Goal: Task Accomplishment & Management: Complete application form

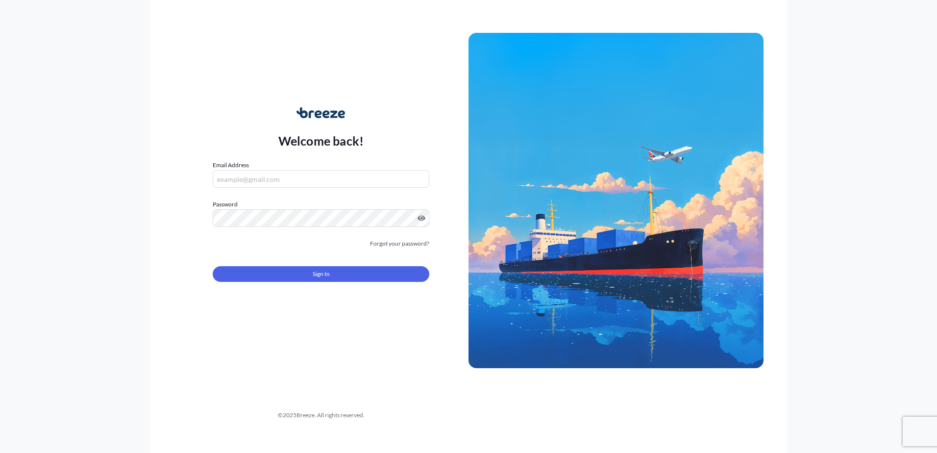
type input "[PERSON_NAME][EMAIL_ADDRESS][PERSON_NAME][DOMAIN_NAME]"
click at [346, 271] on button "Sign In" at bounding box center [321, 274] width 217 height 16
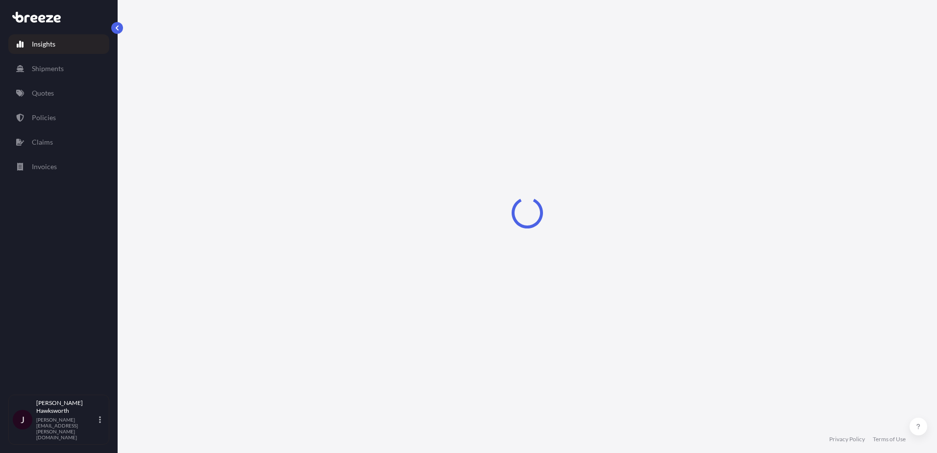
select select "2025"
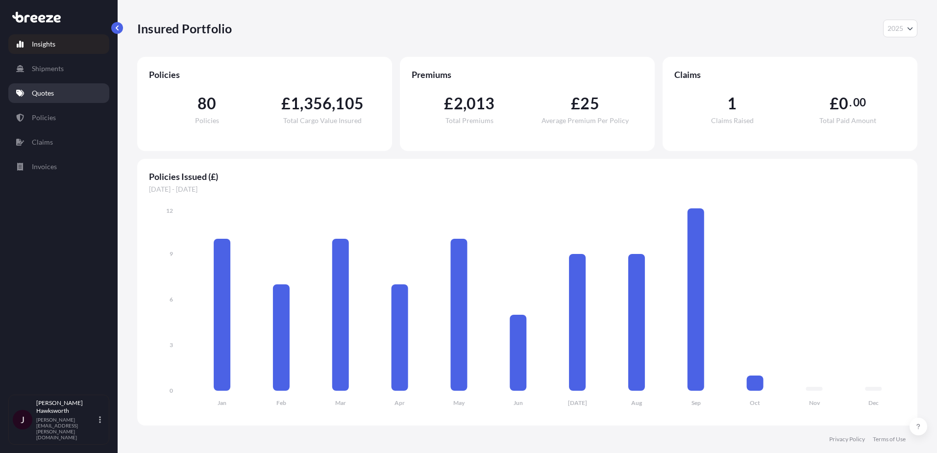
click at [59, 86] on link "Quotes" at bounding box center [58, 93] width 101 height 20
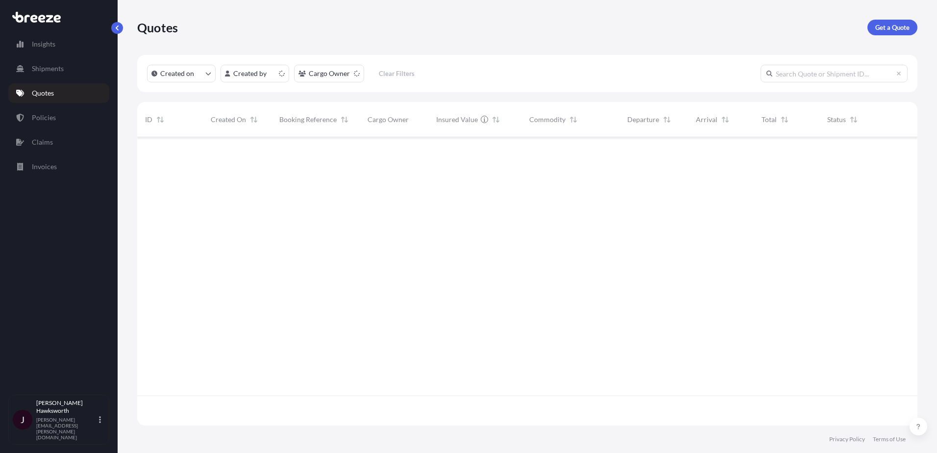
scroll to position [286, 773]
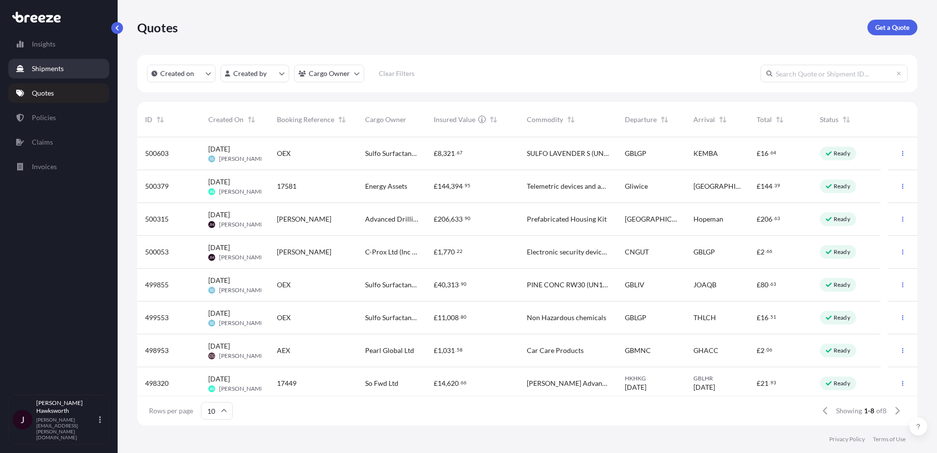
click at [57, 74] on link "Shipments" at bounding box center [58, 69] width 101 height 20
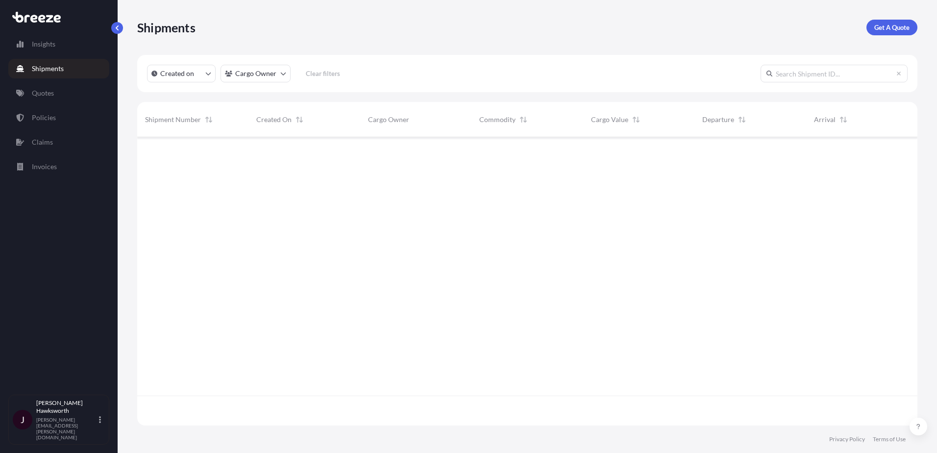
scroll to position [316, 773]
click at [49, 90] on p "Quotes" at bounding box center [43, 93] width 22 height 10
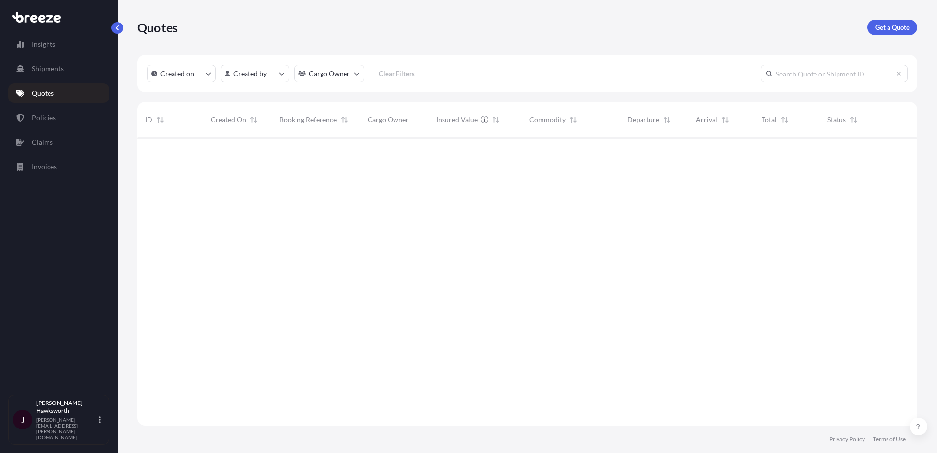
scroll to position [286, 773]
click at [884, 28] on p "Get a Quote" at bounding box center [892, 28] width 34 height 10
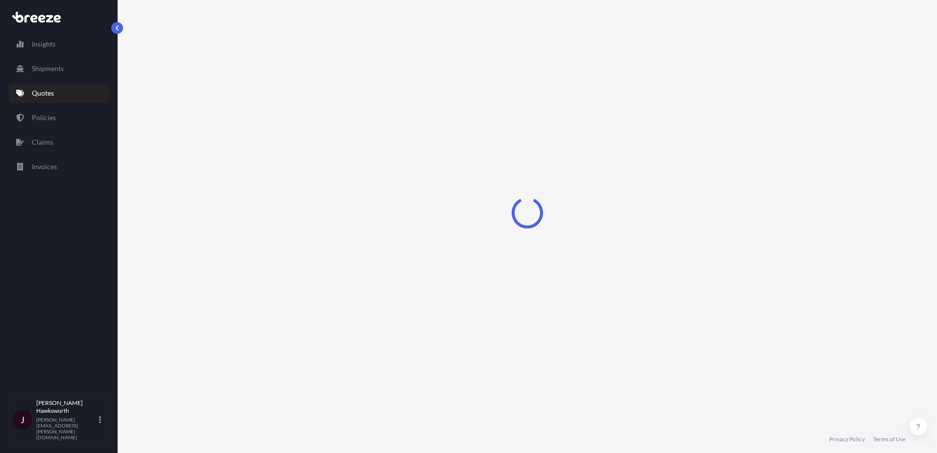
select select "Sea"
select select "1"
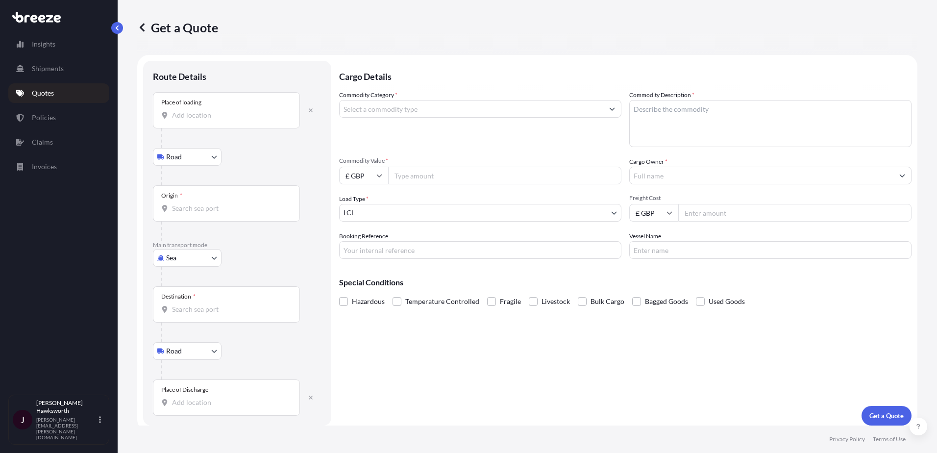
click at [182, 106] on div "Place of loading" at bounding box center [181, 102] width 40 height 8
click at [182, 110] on input "Place of loading" at bounding box center [230, 115] width 116 height 10
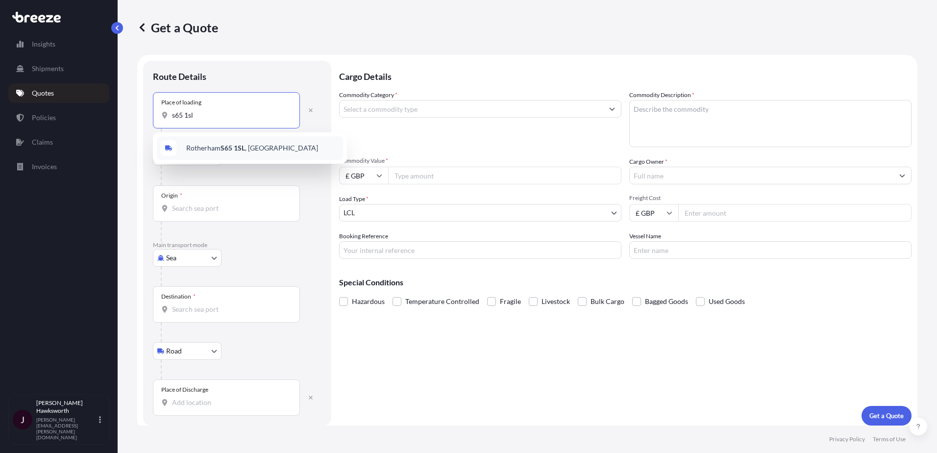
click at [259, 147] on div "[STREET_ADDRESS]" at bounding box center [250, 148] width 186 height 24
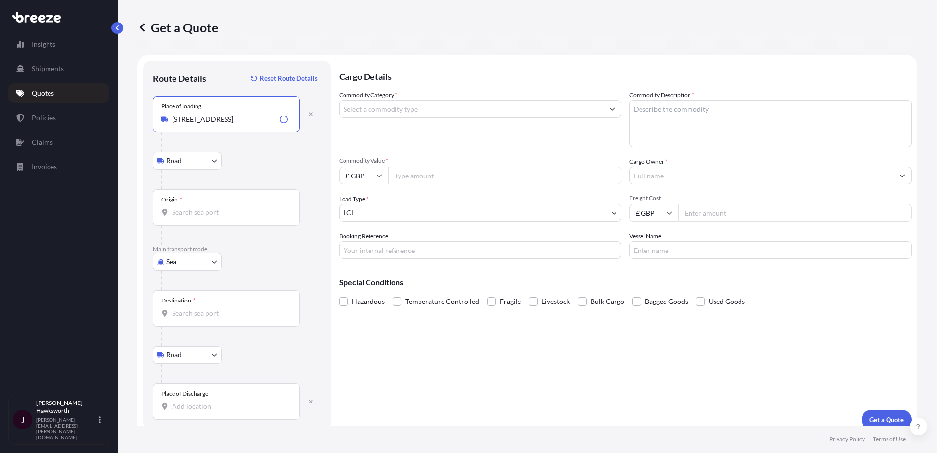
type input "[STREET_ADDRESS]"
click at [213, 209] on input "Origin *" at bounding box center [230, 212] width 116 height 10
type input "GBSOU - [GEOGRAPHIC_DATA], [GEOGRAPHIC_DATA]"
click at [202, 301] on div "Destination *" at bounding box center [226, 308] width 147 height 36
click at [202, 308] on input "Destination *" at bounding box center [230, 313] width 116 height 10
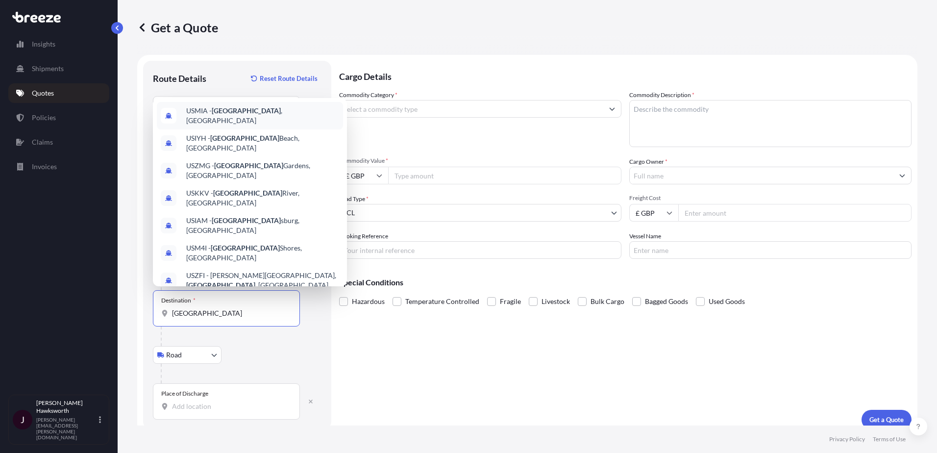
click at [248, 110] on span "USMIA - [GEOGRAPHIC_DATA] , [GEOGRAPHIC_DATA]" at bounding box center [262, 116] width 153 height 20
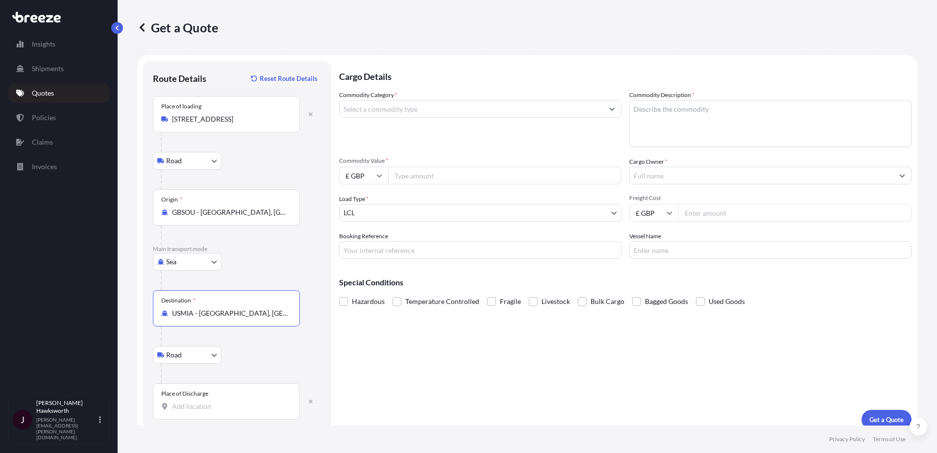
type input "USMIA - [GEOGRAPHIC_DATA], [GEOGRAPHIC_DATA]"
click at [214, 406] on input "Place of Discharge" at bounding box center [230, 406] width 116 height 10
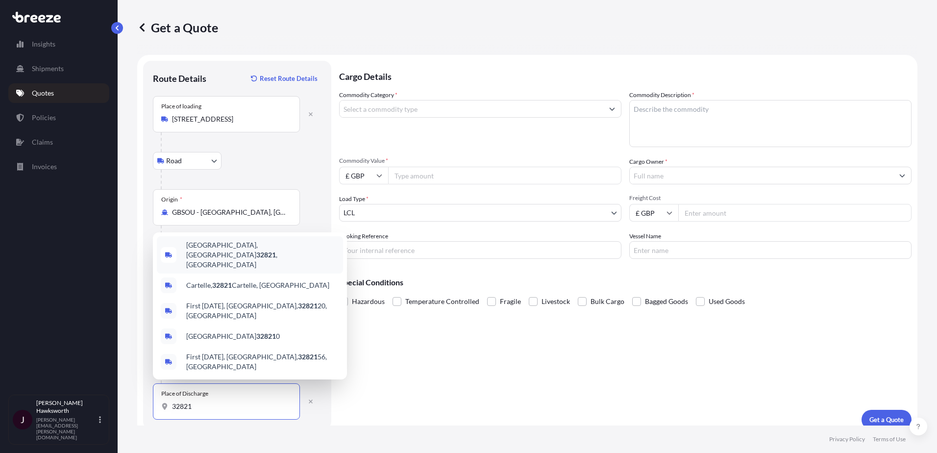
click at [210, 262] on span "[GEOGRAPHIC_DATA] , [GEOGRAPHIC_DATA]" at bounding box center [262, 254] width 153 height 29
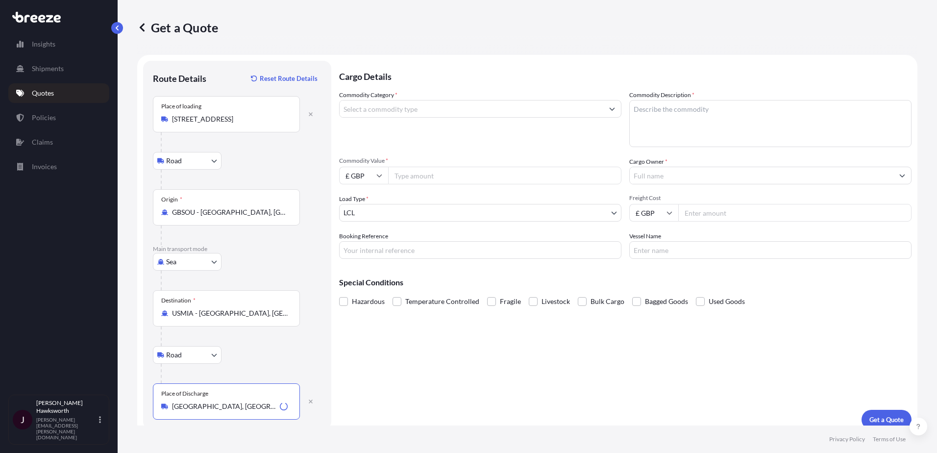
type input "[GEOGRAPHIC_DATA], [GEOGRAPHIC_DATA]"
click at [440, 101] on input "Commodity Category *" at bounding box center [472, 109] width 264 height 18
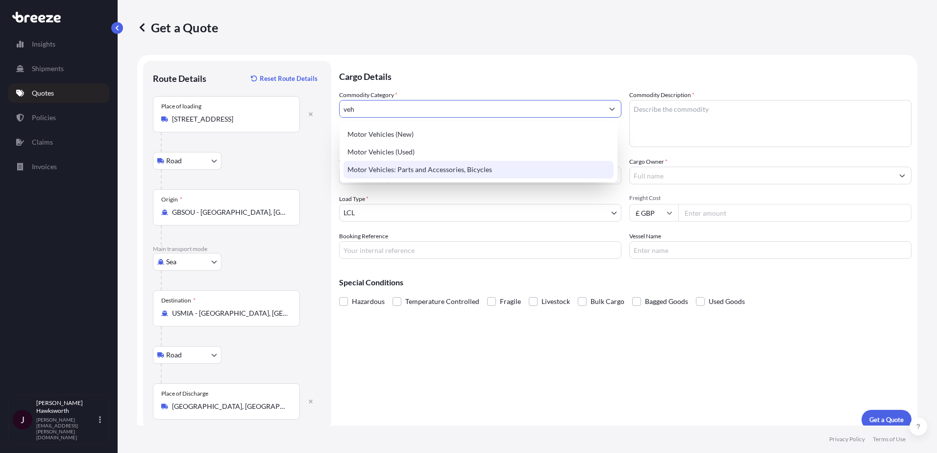
click at [453, 171] on div "Motor Vehicles: Parts and Accessories, Bicycles" at bounding box center [478, 170] width 270 height 18
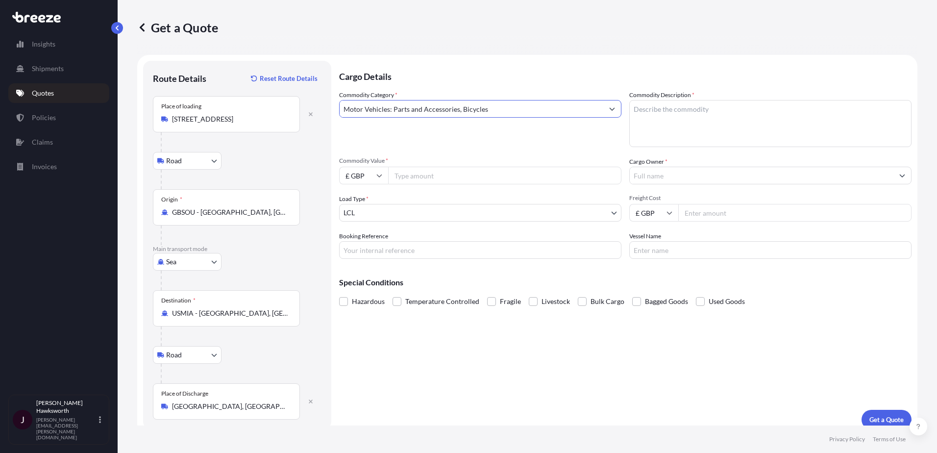
type input "Motor Vehicles: Parts and Accessories, Bicycles"
click at [436, 173] on input "Commodity Value *" at bounding box center [504, 176] width 233 height 18
type input "3500"
click at [400, 232] on div "Booking Reference" at bounding box center [480, 244] width 282 height 27
click at [397, 247] on input "Booking Reference" at bounding box center [480, 250] width 282 height 18
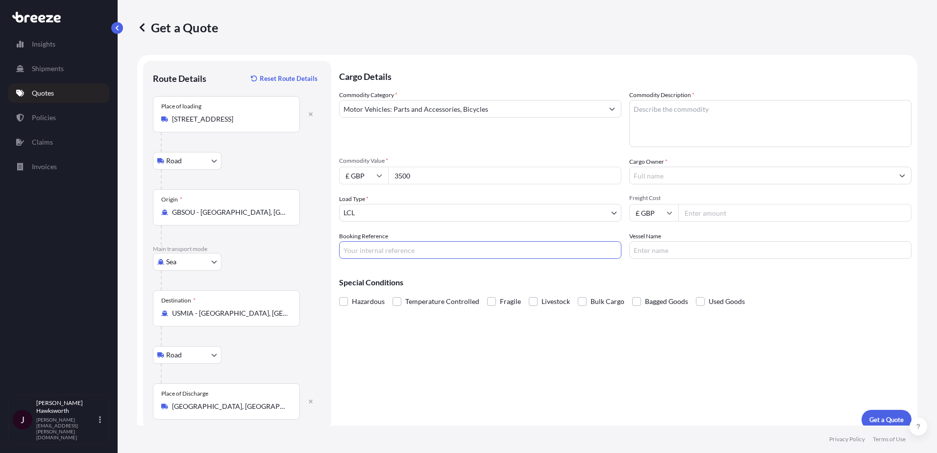
type input "v"
paste input "OEX17599"
type input "OEX17599"
click at [496, 368] on div "Cargo Details Commodity Category * Motor Vehicles: Parts and Accessories, Bicyc…" at bounding box center [625, 245] width 572 height 368
click at [655, 116] on textarea "Commodity Description *" at bounding box center [770, 123] width 282 height 47
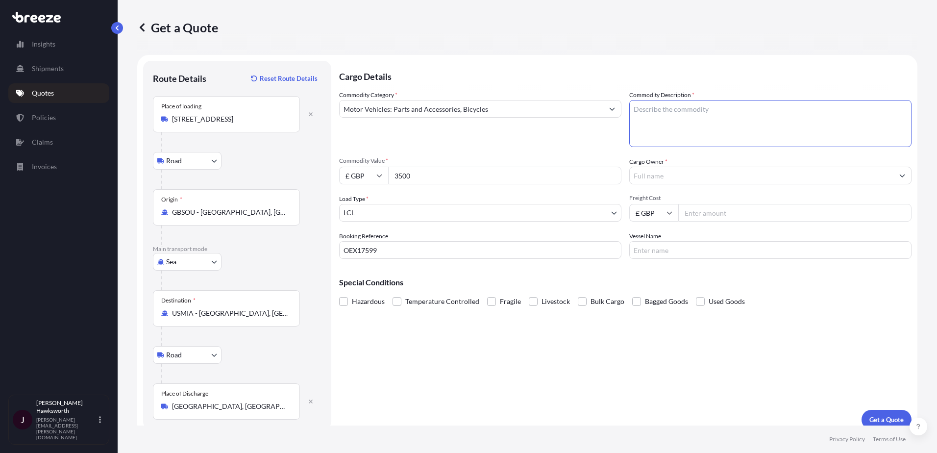
click at [754, 120] on textarea "Commodity Description *" at bounding box center [770, 123] width 282 height 47
paste textarea "Land Rover Discovery 3 Body Kit"
type textarea "Land Rover Discovery 3 Body Kit"
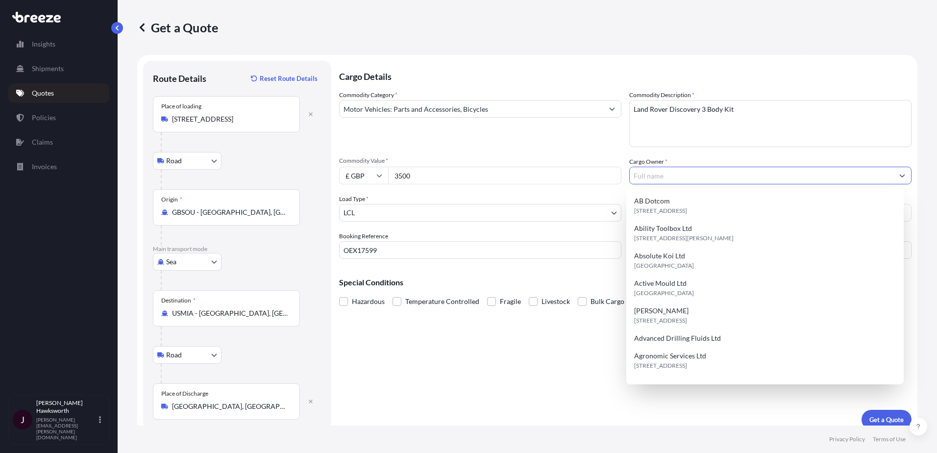
click at [645, 170] on input "Cargo Owner *" at bounding box center [762, 176] width 264 height 18
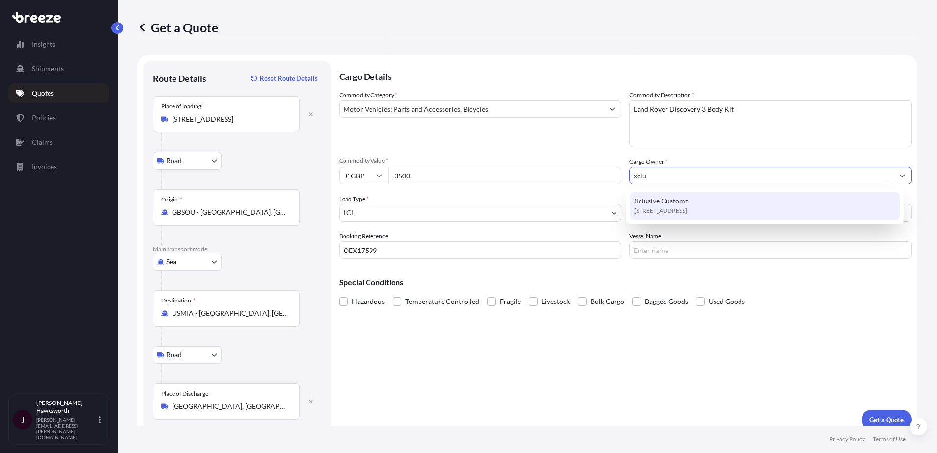
click at [670, 198] on span "Xclusive Customz" at bounding box center [661, 201] width 54 height 10
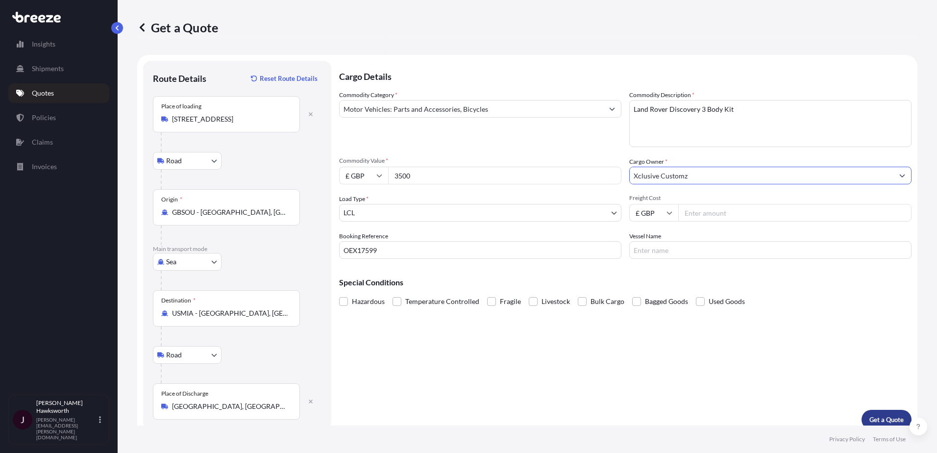
type input "Xclusive Customz"
click at [884, 413] on button "Get a Quote" at bounding box center [886, 420] width 50 height 20
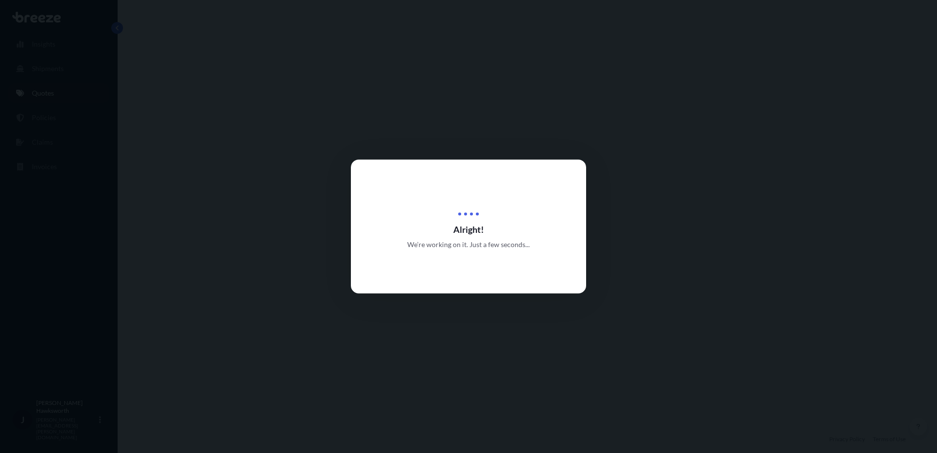
select select "Road"
select select "Sea"
select select "Road"
select select "1"
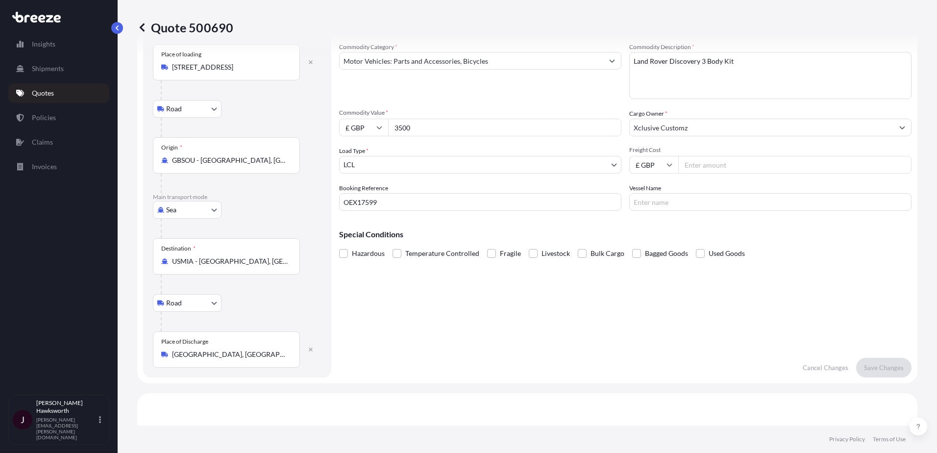
scroll to position [49, 0]
click at [704, 165] on input "Freight Cost" at bounding box center [794, 164] width 233 height 18
paste input "1046.60"
type input "1046.60"
click at [872, 361] on button "Save Changes" at bounding box center [883, 367] width 55 height 20
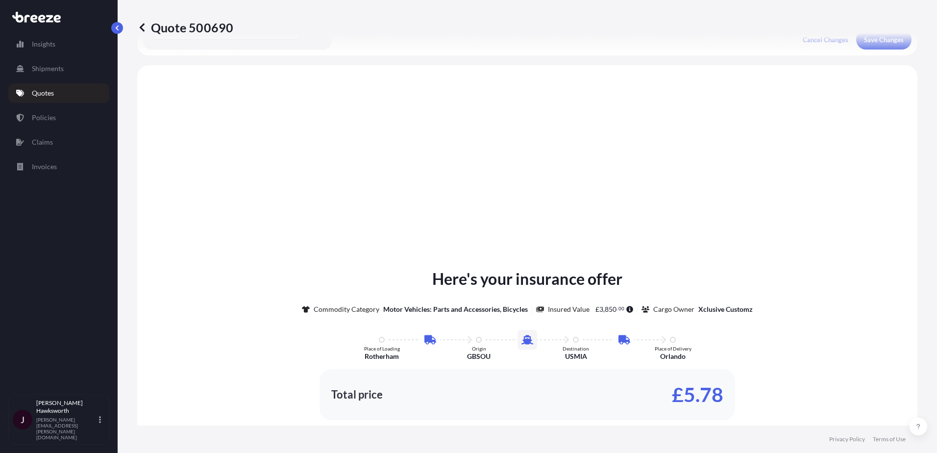
scroll to position [392, 0]
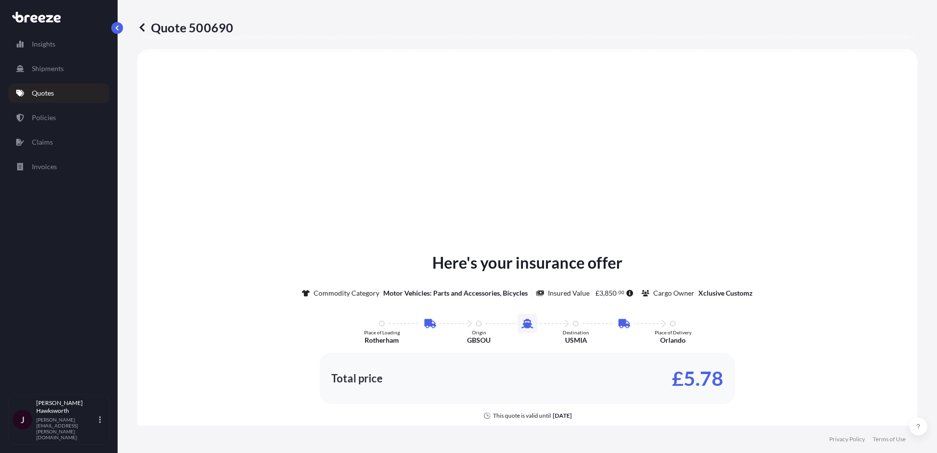
select select "Road"
select select "Sea"
select select "Road"
select select "1"
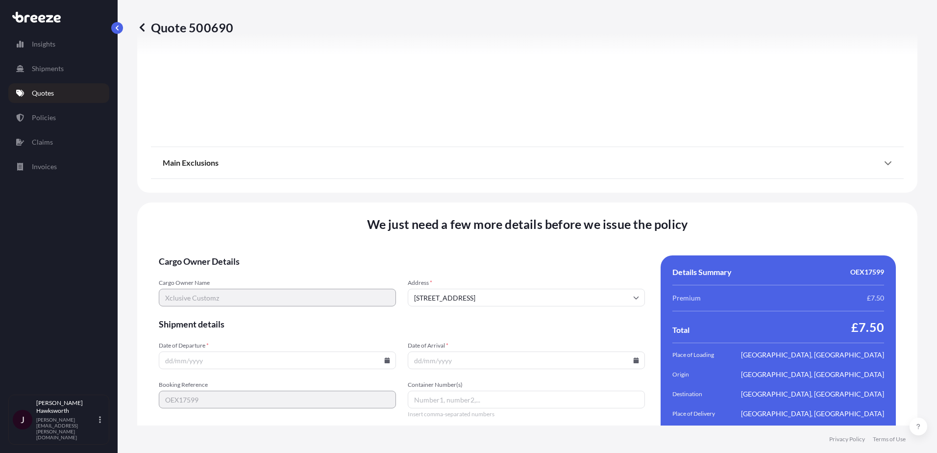
scroll to position [1296, 0]
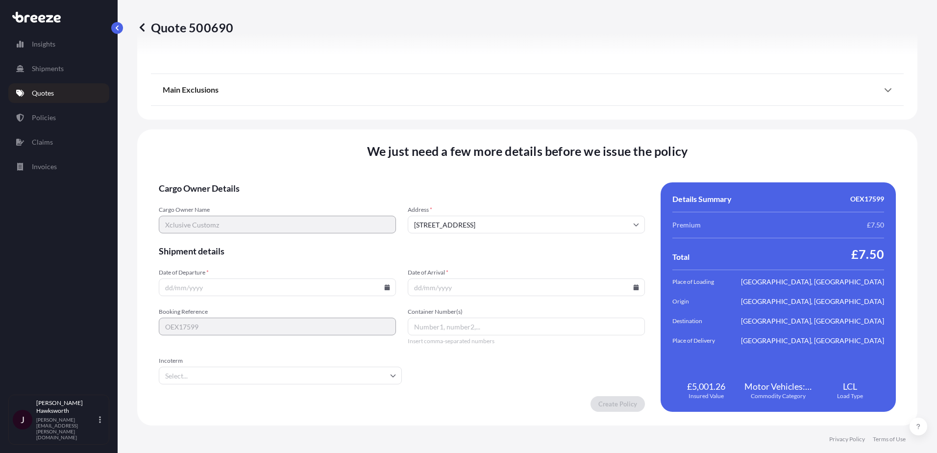
click at [219, 289] on input "Date of Departure *" at bounding box center [277, 287] width 237 height 18
click at [385, 286] on icon at bounding box center [387, 287] width 5 height 6
click at [236, 182] on button "7" at bounding box center [231, 181] width 16 height 16
type input "[DATE]"
click at [384, 286] on icon at bounding box center [387, 287] width 6 height 6
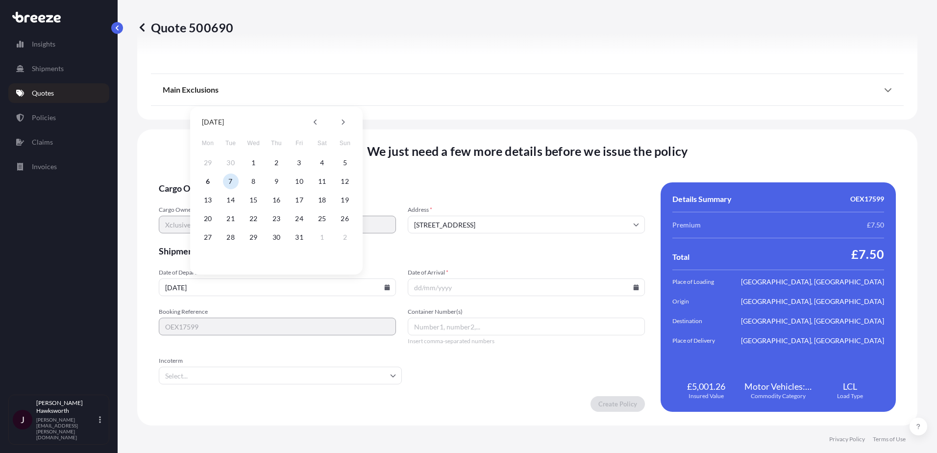
click at [281, 300] on form "Cargo Owner Details Cargo Owner Name Xclusive Customz Address * [GEOGRAPHIC_DAT…" at bounding box center [402, 296] width 486 height 229
click at [633, 288] on icon at bounding box center [635, 287] width 5 height 6
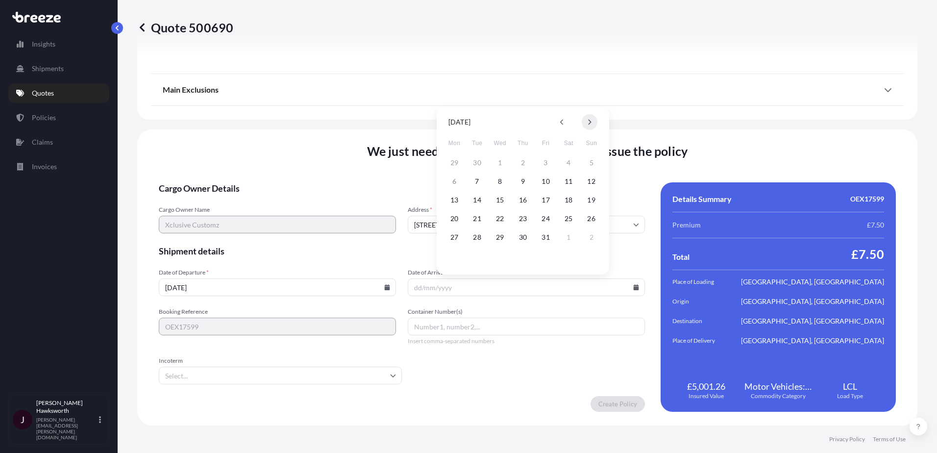
click at [595, 123] on button at bounding box center [590, 122] width 16 height 16
click at [576, 123] on div at bounding box center [576, 122] width 12 height 16
click at [563, 121] on icon at bounding box center [562, 122] width 4 height 6
click at [544, 217] on button "21" at bounding box center [546, 219] width 16 height 16
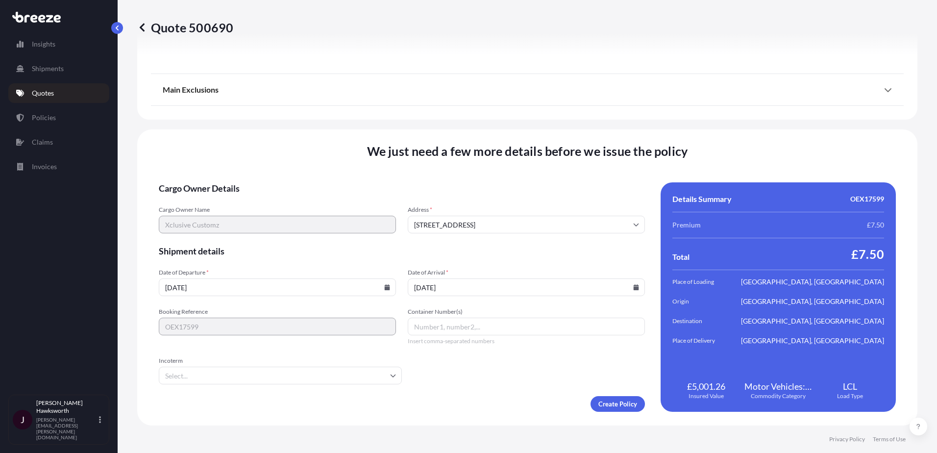
click at [633, 289] on icon at bounding box center [635, 287] width 5 height 6
click at [517, 219] on button "20" at bounding box center [523, 219] width 16 height 16
click at [633, 286] on icon at bounding box center [636, 287] width 6 height 6
click at [450, 216] on button "17" at bounding box center [454, 219] width 16 height 16
type input "[DATE]"
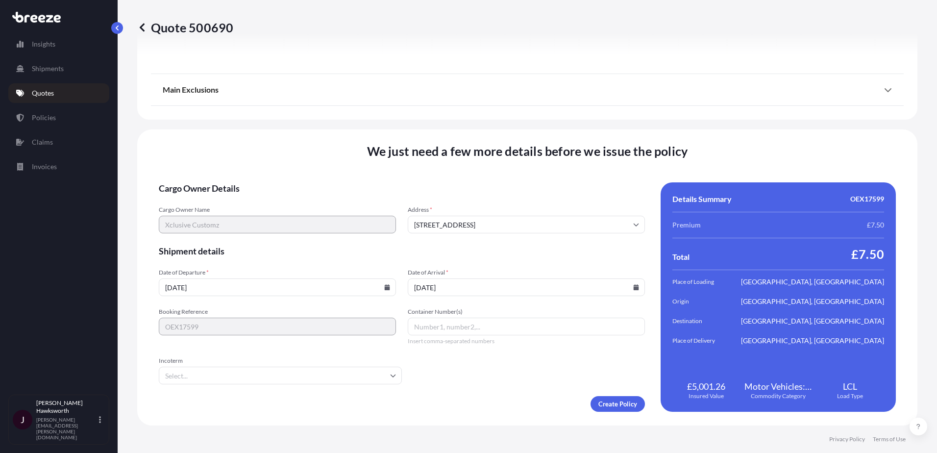
click at [439, 321] on input "Container Number(s)" at bounding box center [526, 326] width 237 height 18
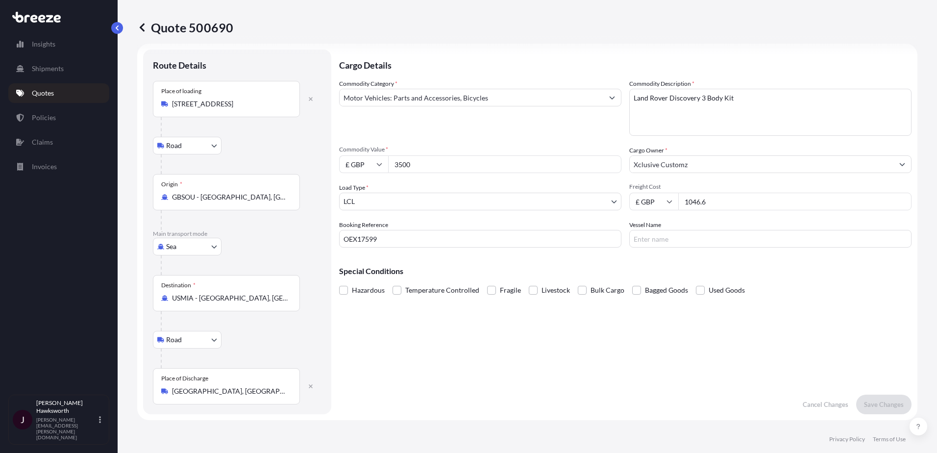
scroll to position [0, 0]
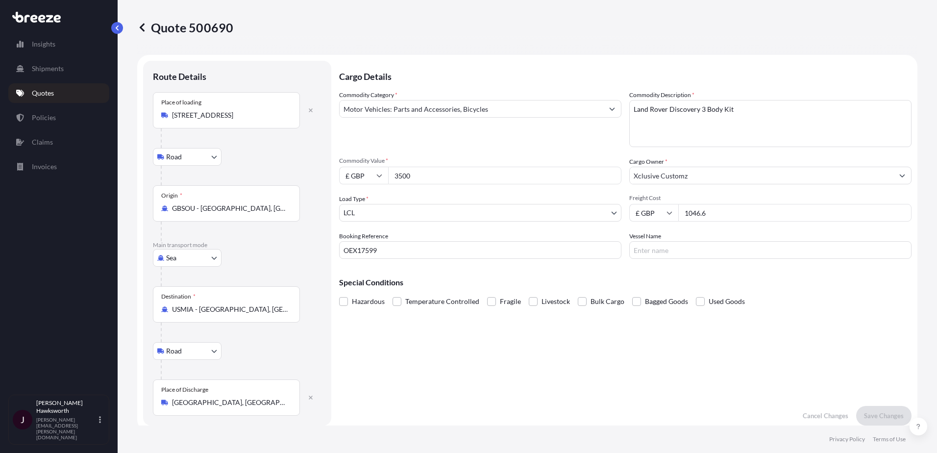
click at [51, 97] on p "Quotes" at bounding box center [43, 93] width 22 height 10
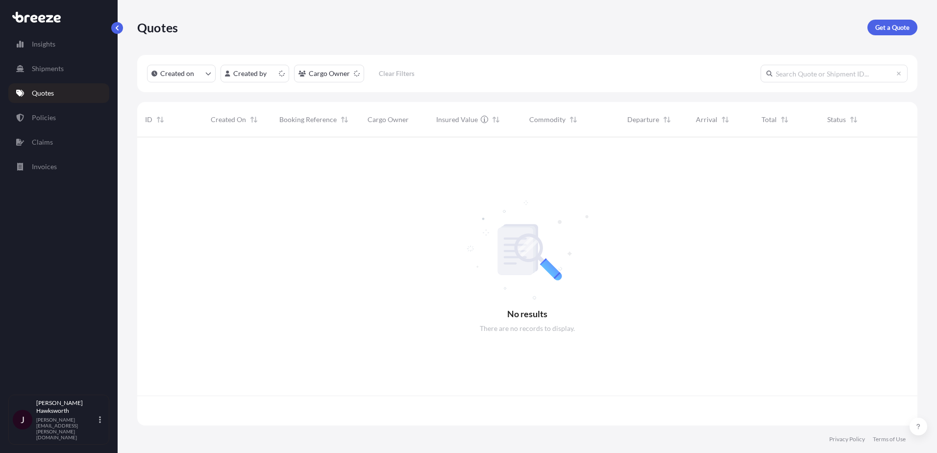
scroll to position [286, 773]
